Goal: Task Accomplishment & Management: Use online tool/utility

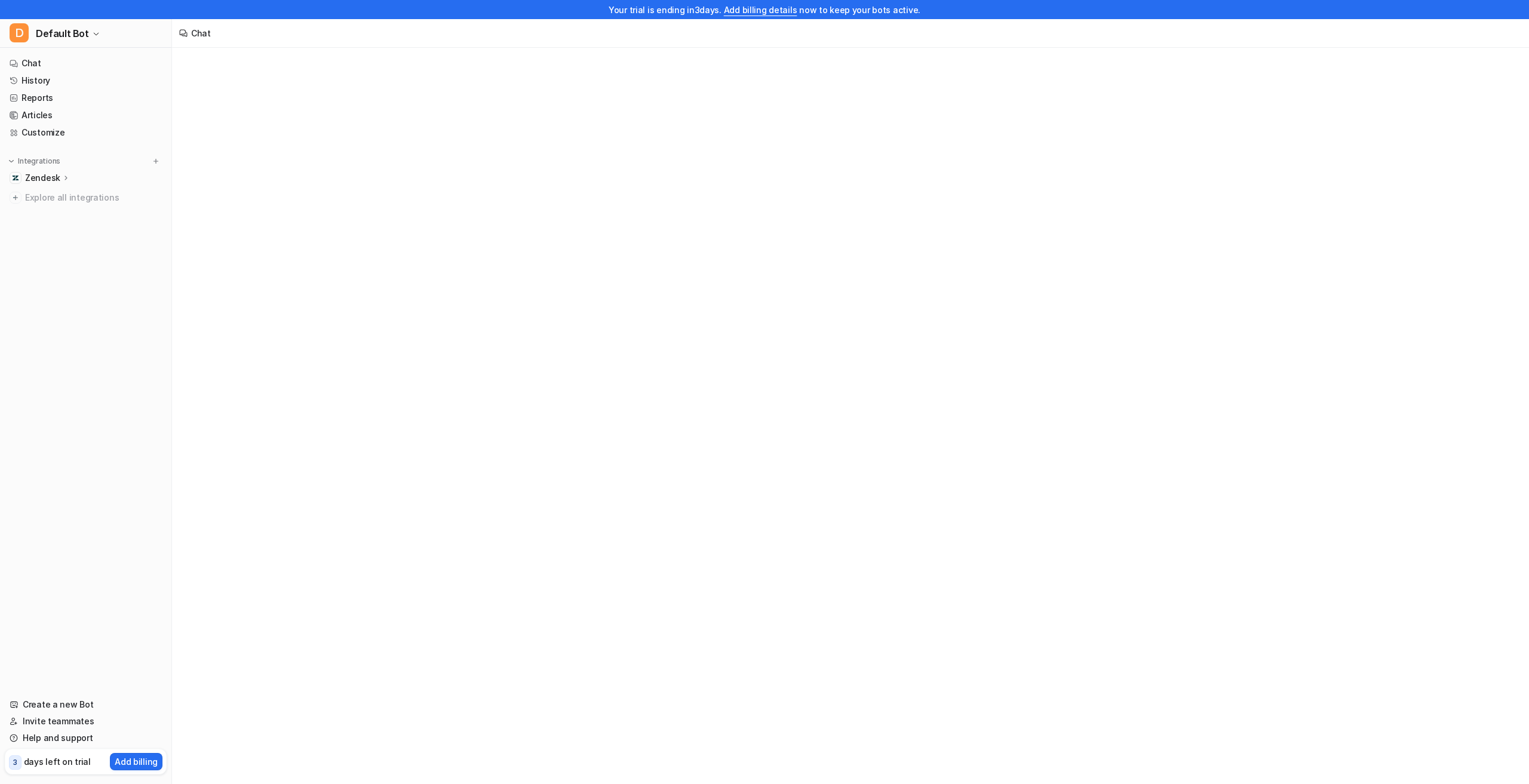
click at [32, 172] on p "Zendesk" at bounding box center [43, 177] width 35 height 12
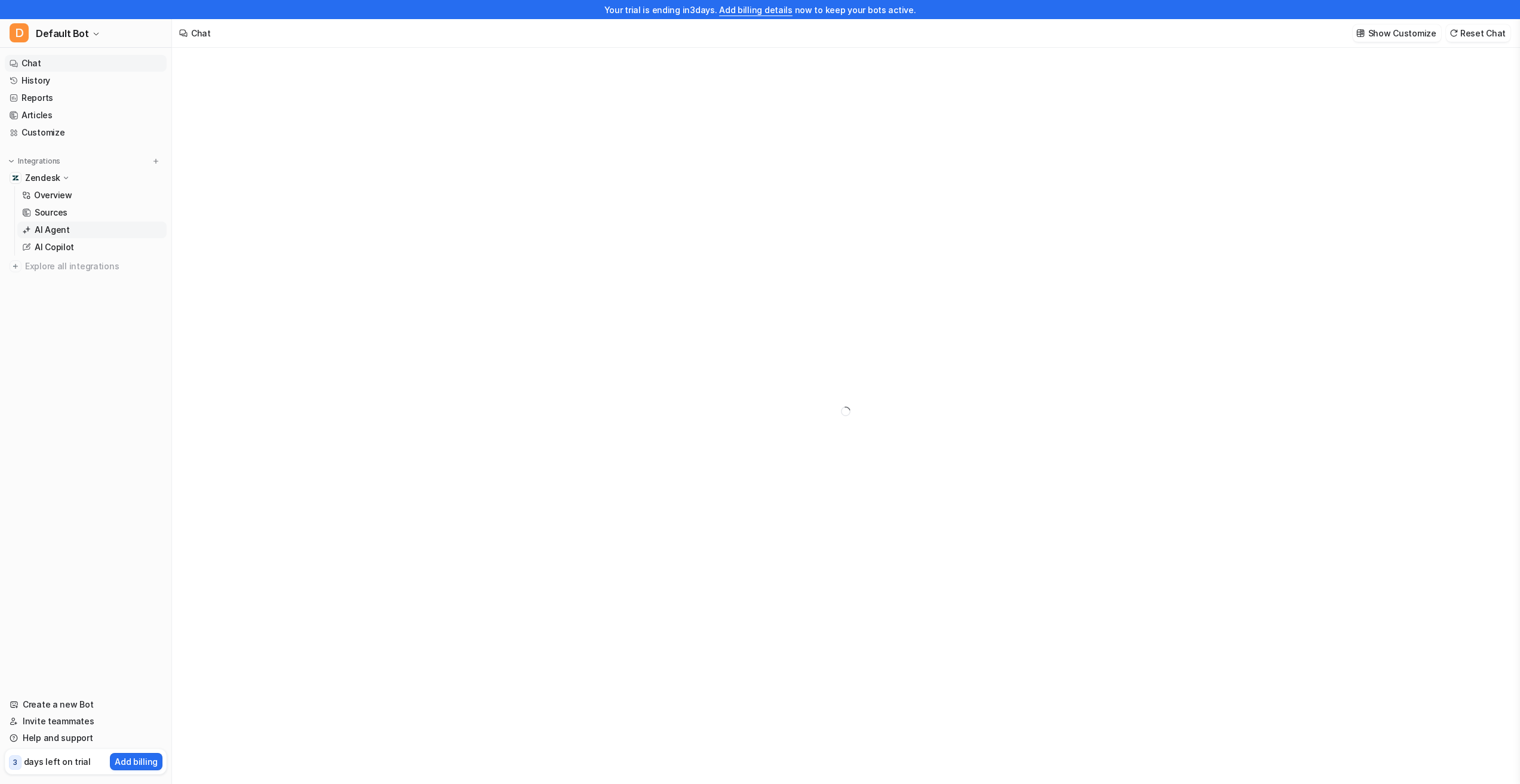
type textarea "**********"
click at [43, 215] on p "Sources" at bounding box center [52, 212] width 33 height 12
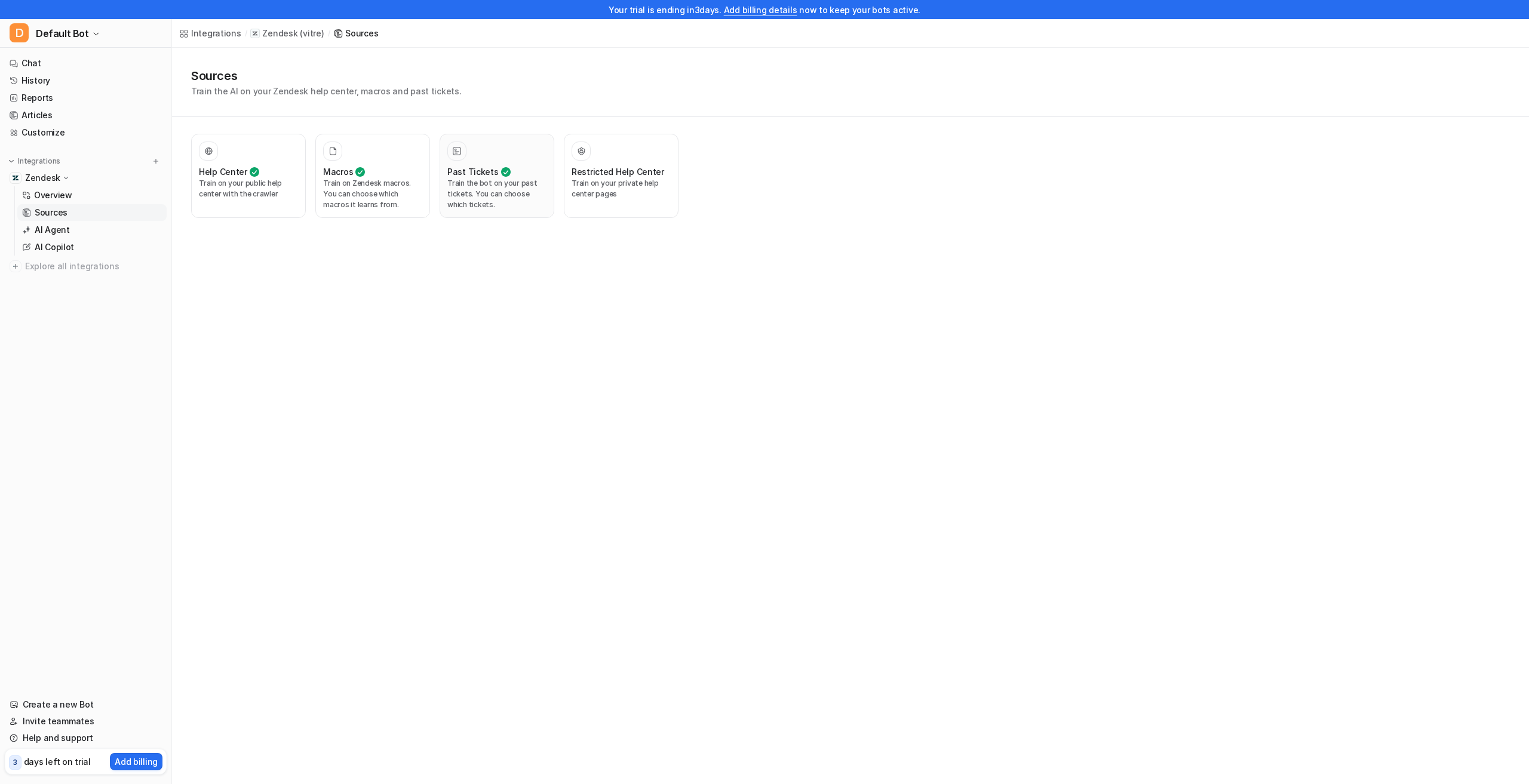
click at [476, 190] on p "Train the bot on your past tickets. You can choose which tickets." at bounding box center [497, 194] width 99 height 32
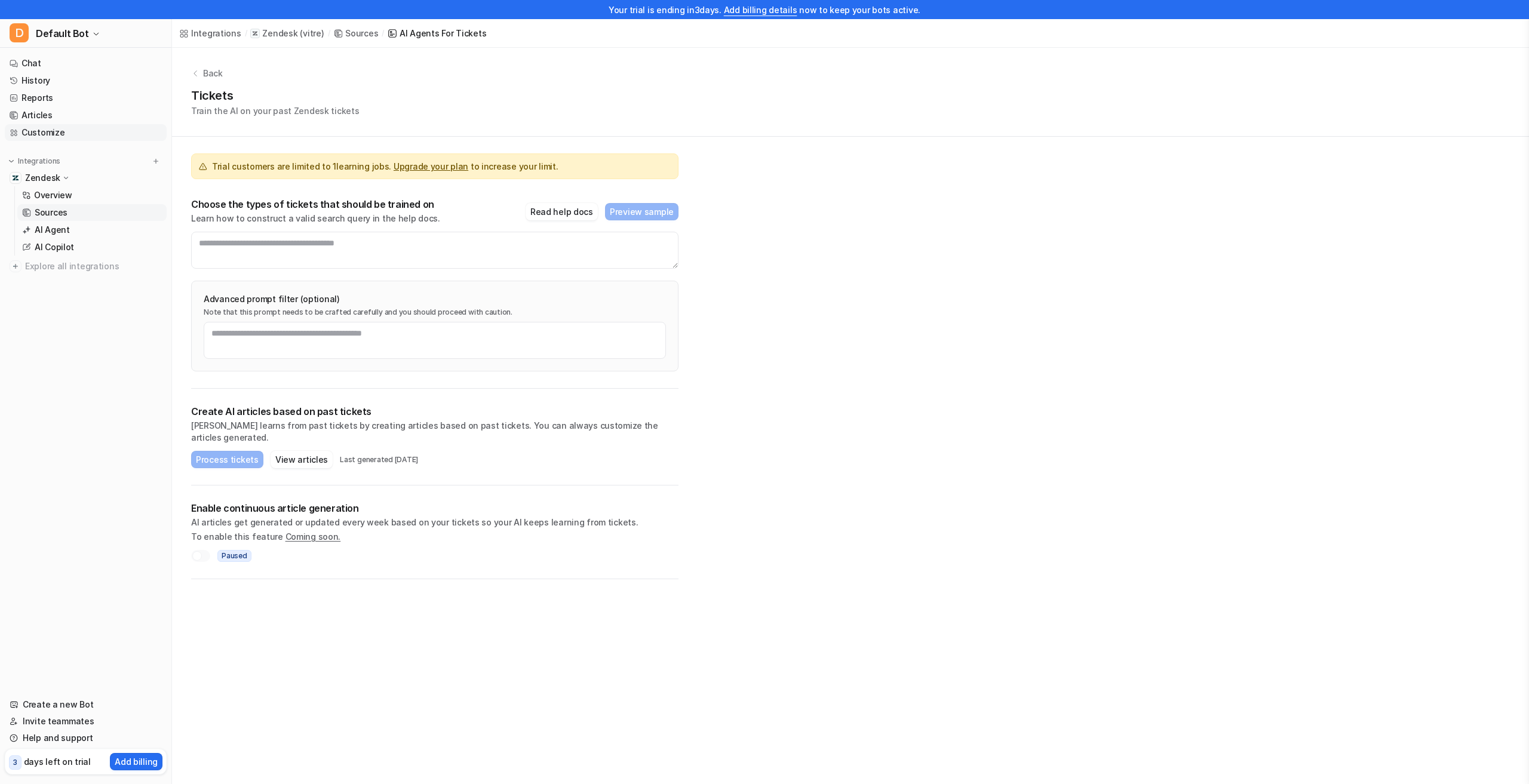
click at [31, 127] on link "Customize" at bounding box center [86, 131] width 162 height 17
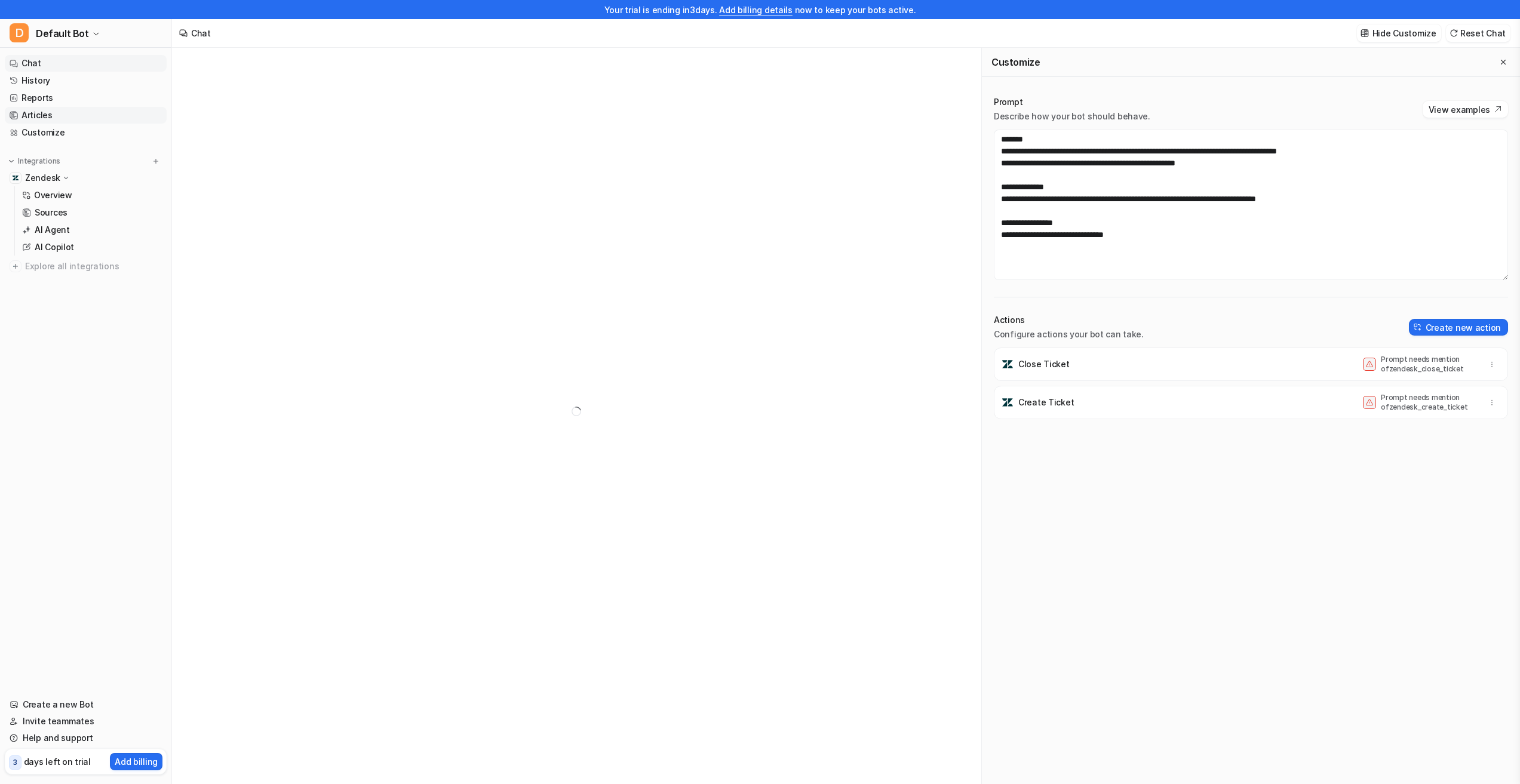
click at [60, 109] on link "Articles" at bounding box center [86, 115] width 162 height 17
